Goal: Task Accomplishment & Management: Use online tool/utility

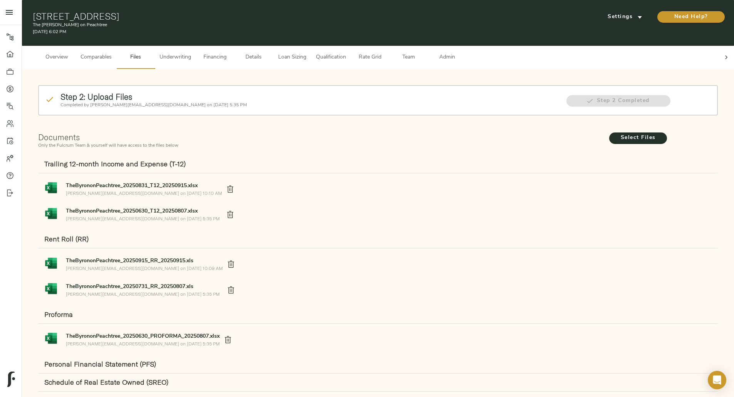
click at [71, 53] on span "Overview" at bounding box center [56, 58] width 29 height 10
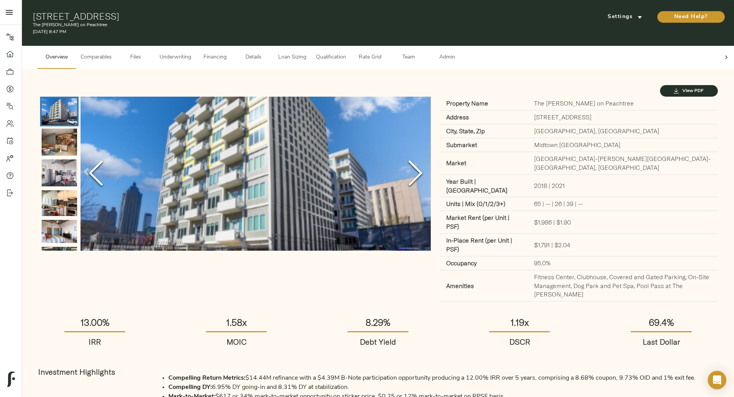
click at [718, 46] on div at bounding box center [725, 57] width 15 height 23
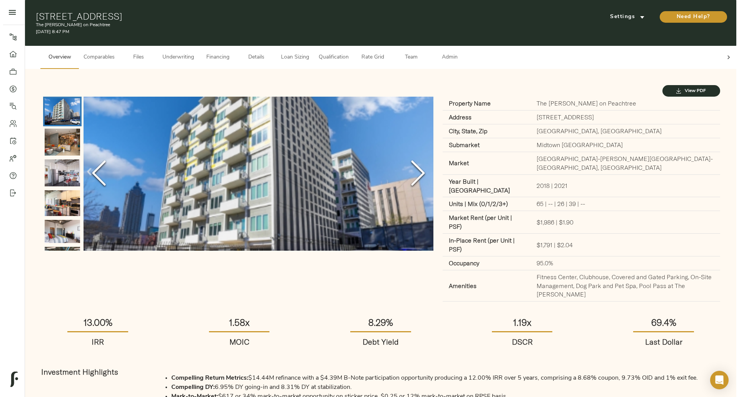
scroll to position [0, 34]
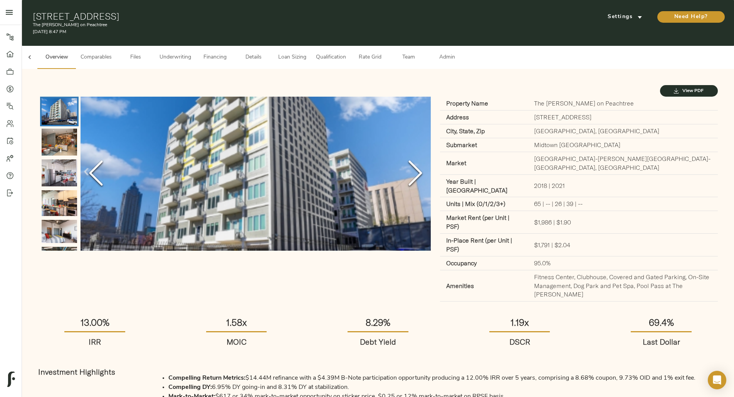
click at [461, 54] on span "Admin" at bounding box center [446, 58] width 29 height 10
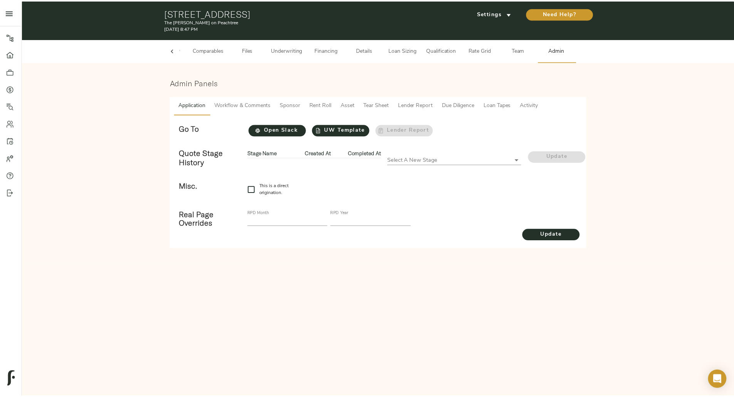
scroll to position [0, 30]
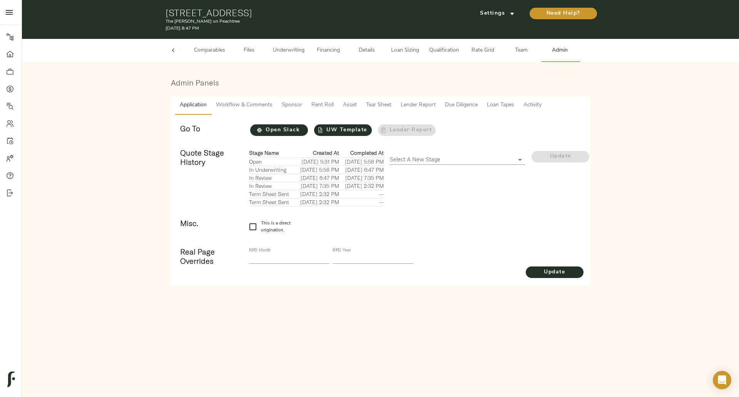
click at [384, 105] on span "Tear Sheet" at bounding box center [378, 106] width 25 height 10
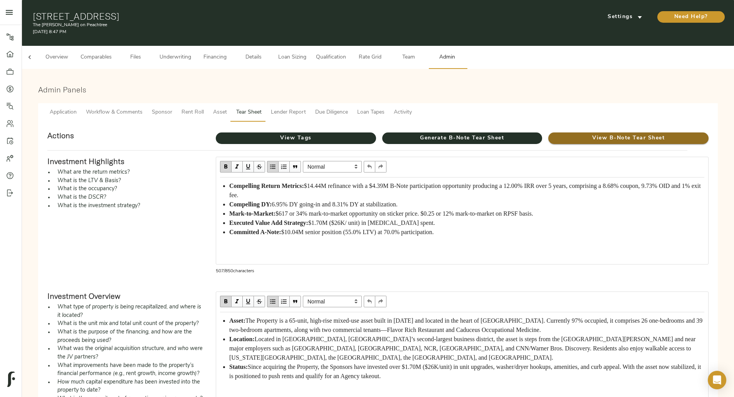
click at [548, 134] on span "View B-Note Tear Sheet" at bounding box center [628, 139] width 160 height 10
